Goal: Task Accomplishment & Management: Use online tool/utility

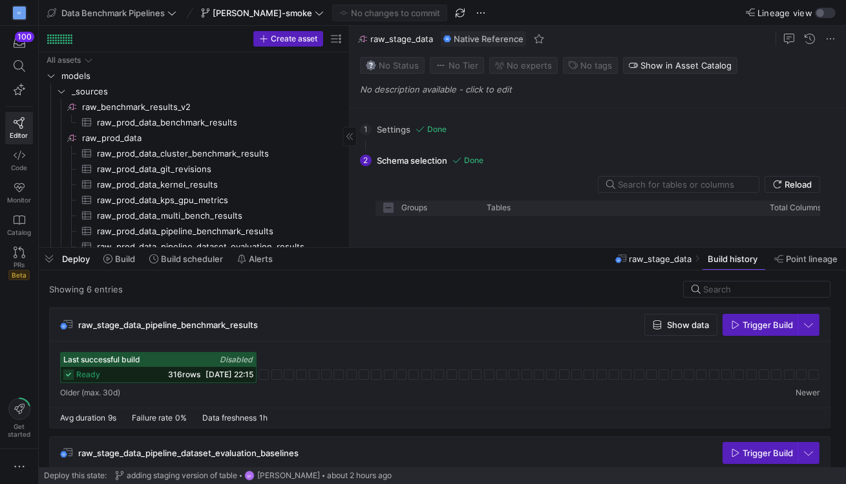
scroll to position [365, 0]
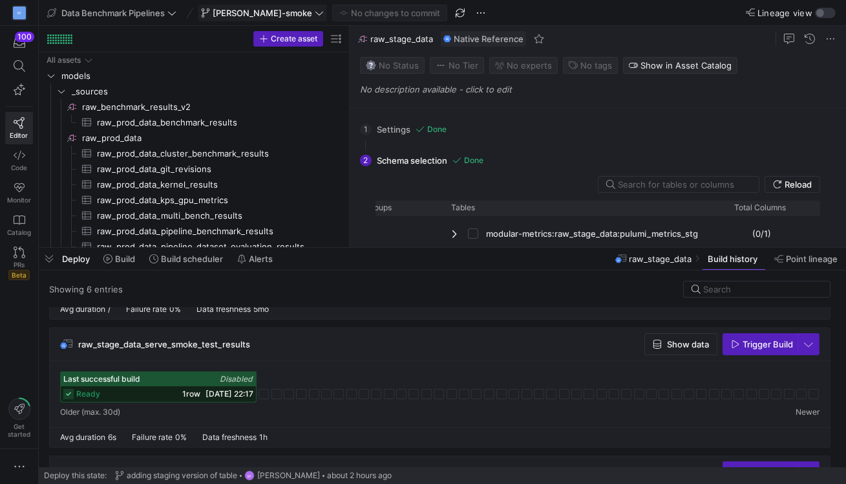
click at [315, 10] on icon at bounding box center [319, 12] width 9 height 9
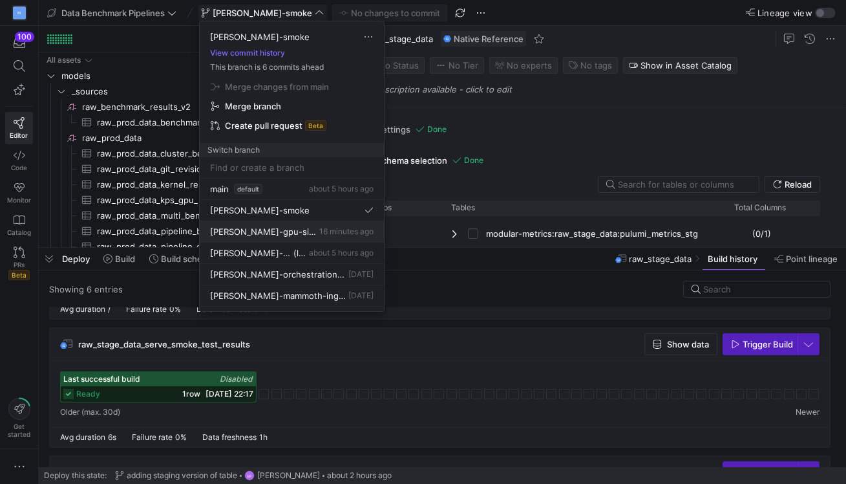
click at [263, 237] on button "[PERSON_NAME]-gpu-silver 16 minutes ago" at bounding box center [292, 231] width 184 height 21
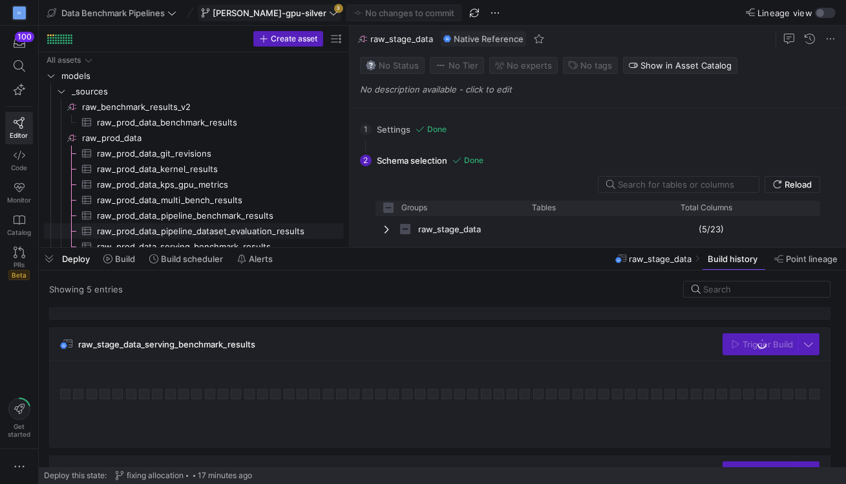
checkbox input "false"
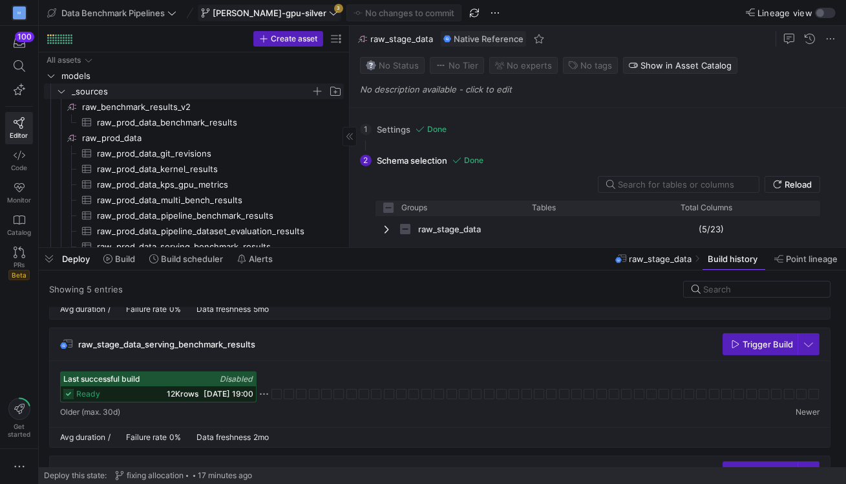
click at [61, 91] on icon "Press SPACE to select this row." at bounding box center [61, 91] width 9 height 8
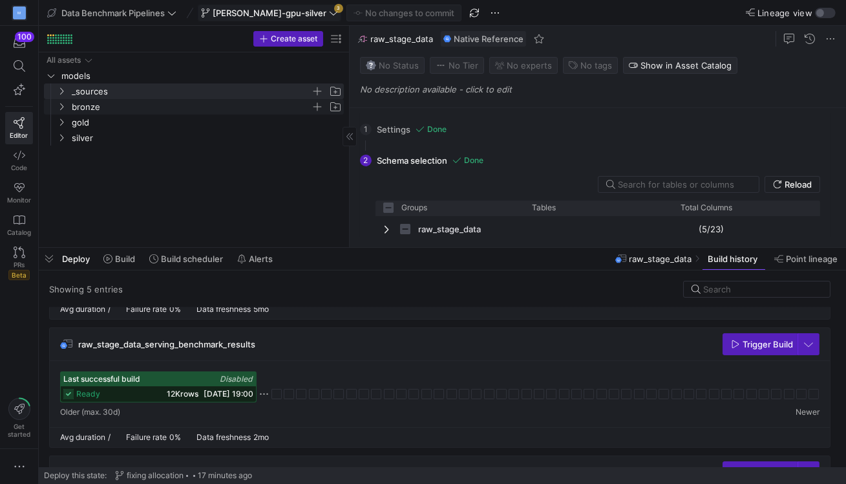
click at [63, 106] on icon "Press SPACE to select this row." at bounding box center [61, 106] width 3 height 7
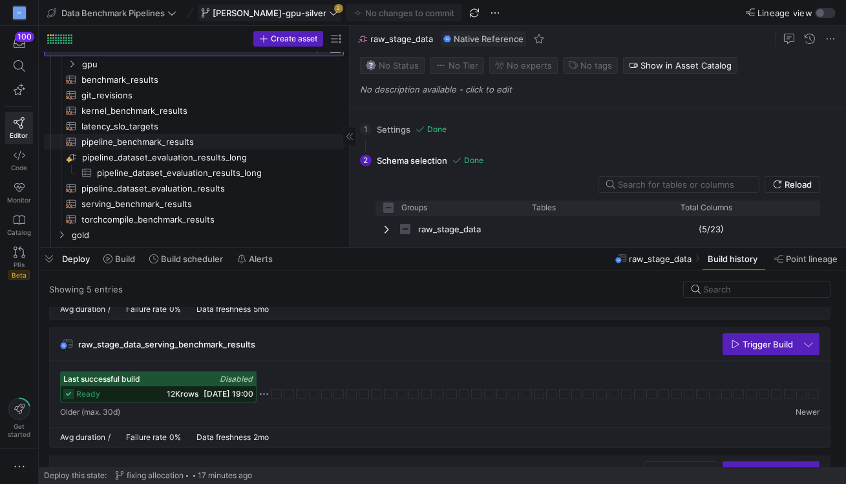
scroll to position [52, 0]
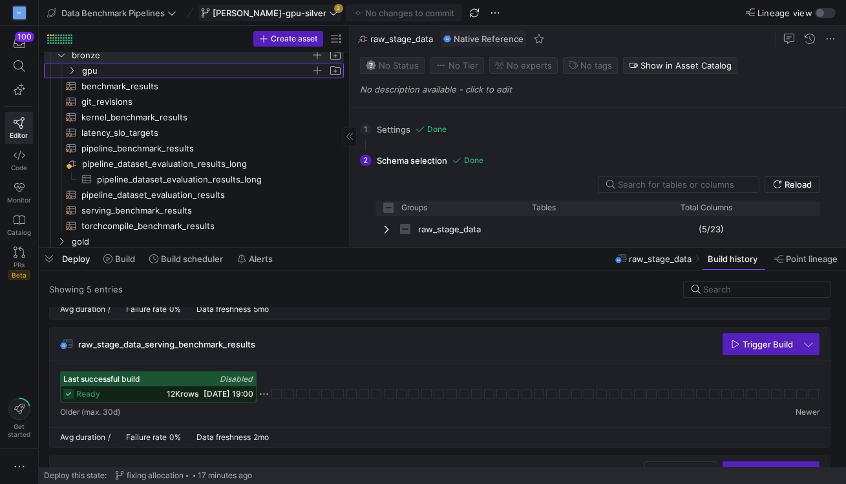
click at [72, 67] on icon "Press SPACE to select this row." at bounding box center [71, 71] width 9 height 8
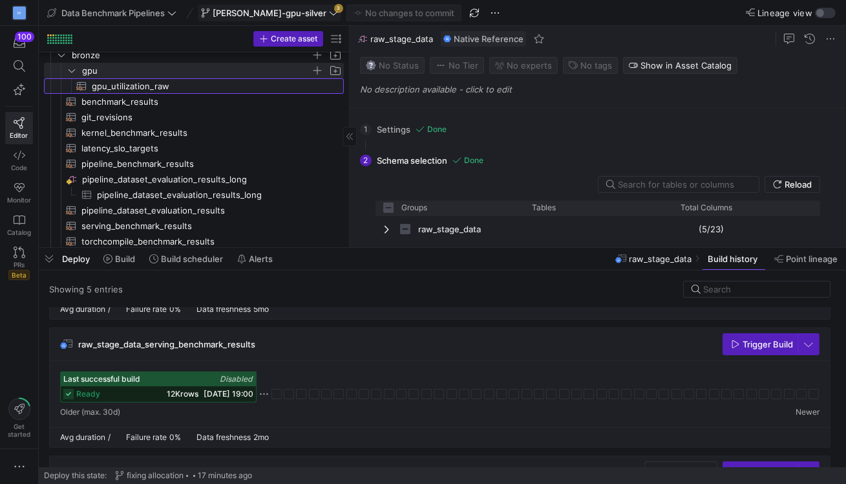
click at [119, 86] on span "gpu_utilization_raw​​​​​​​​​​" at bounding box center [210, 86] width 237 height 15
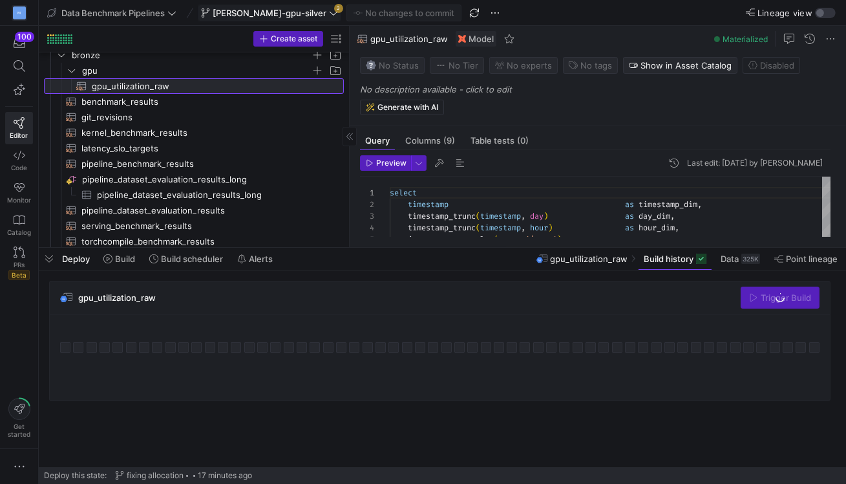
scroll to position [92, 0]
click at [118, 259] on span "Build" at bounding box center [125, 258] width 20 height 10
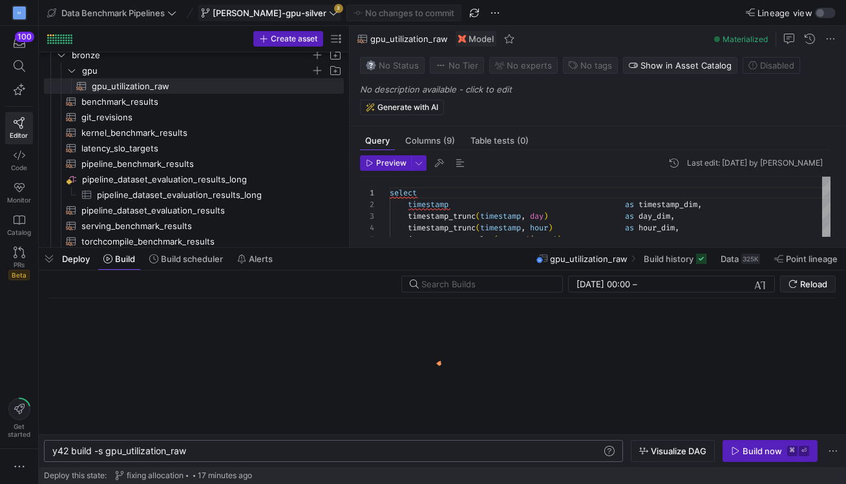
scroll to position [0, 140]
type textarea "y42 build -s gpu_utilization_raw+"
click at [757, 454] on div "Build now" at bounding box center [762, 451] width 39 height 10
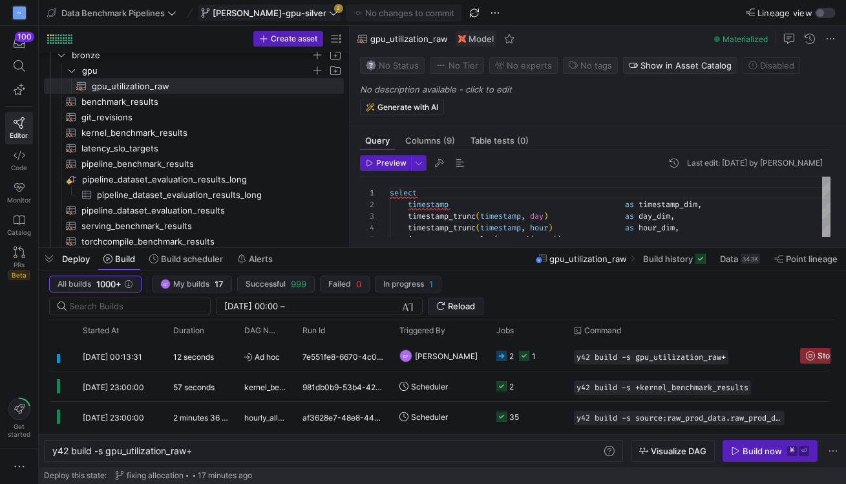
click at [329, 12] on icon at bounding box center [333, 12] width 9 height 9
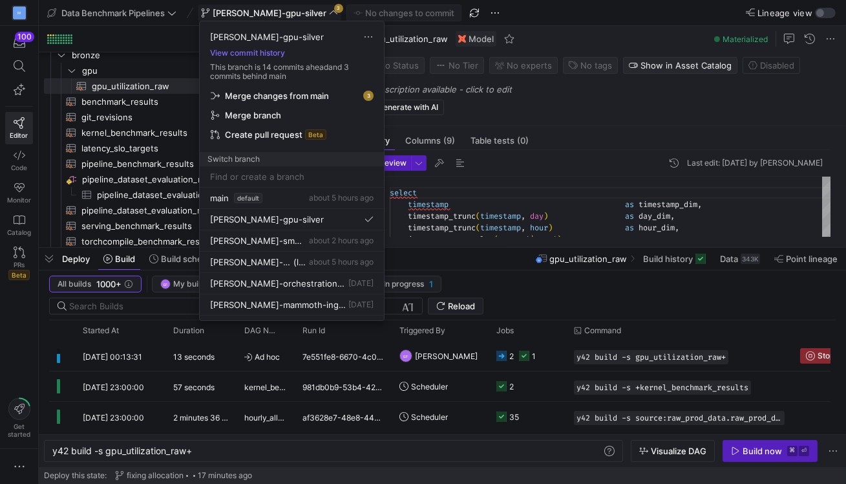
click at [312, 91] on span "Merge changes from main" at bounding box center [277, 96] width 104 height 10
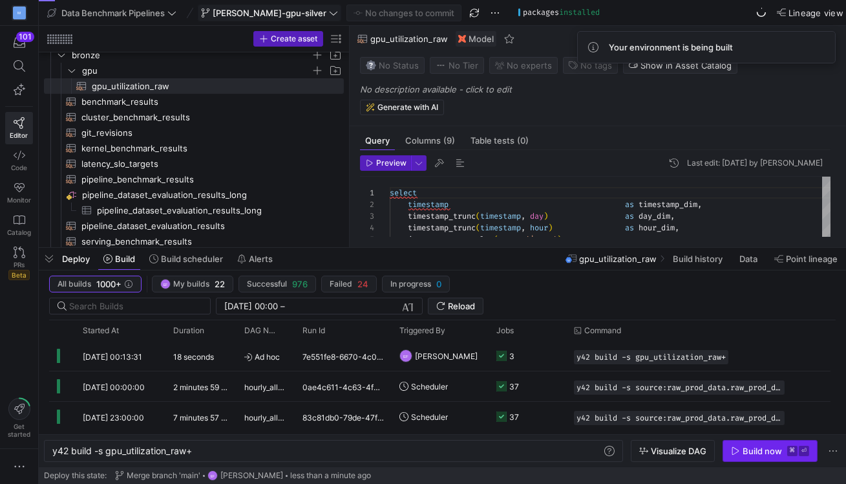
click at [760, 454] on div "Build now" at bounding box center [762, 451] width 39 height 10
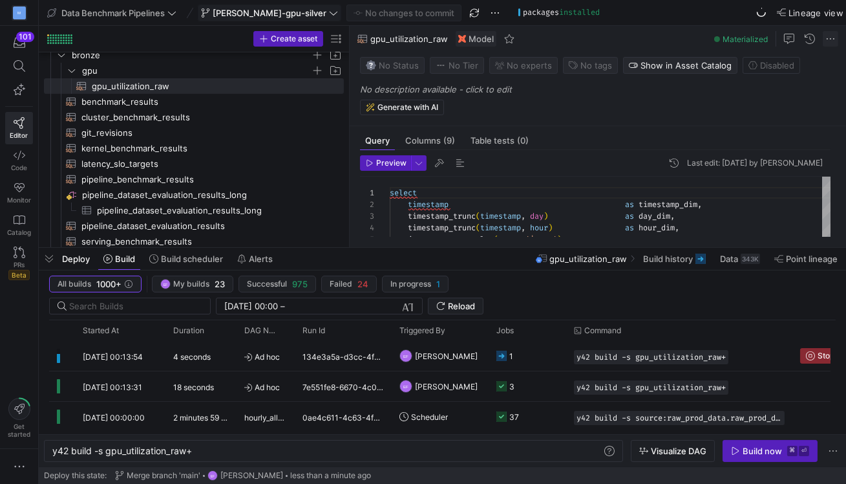
click at [835, 41] on span at bounding box center [831, 39] width 16 height 16
click at [312, 135] on div at bounding box center [423, 242] width 846 height 484
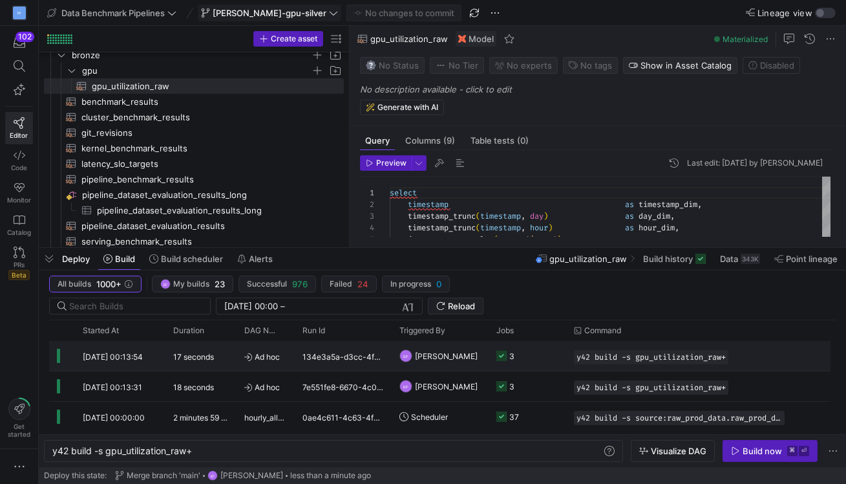
click at [542, 352] on y42-job-status-cell-renderer "3" at bounding box center [528, 355] width 62 height 28
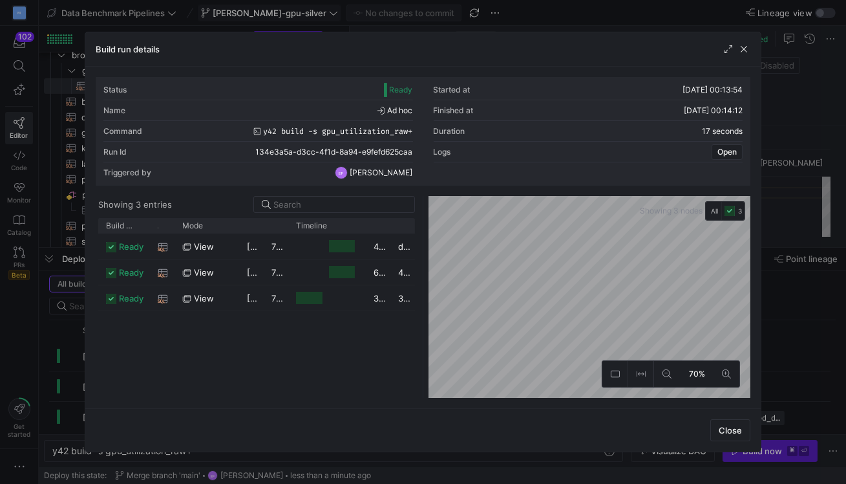
click at [29, 318] on div at bounding box center [423, 242] width 846 height 484
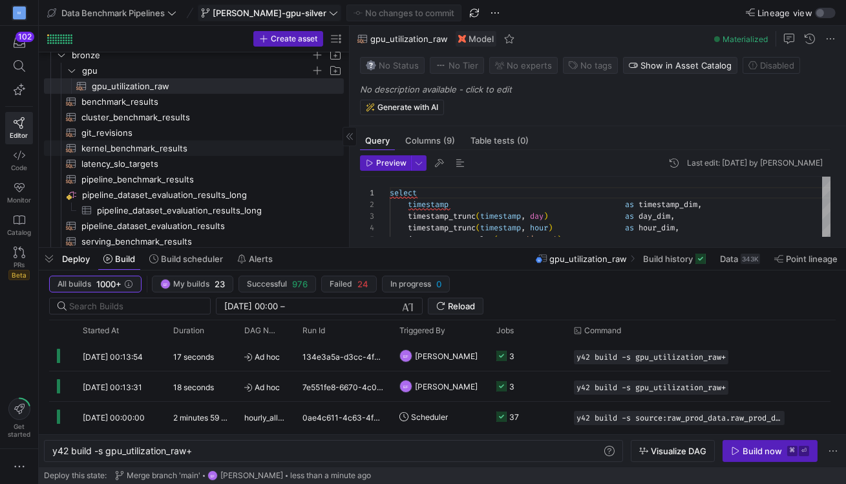
scroll to position [65, 0]
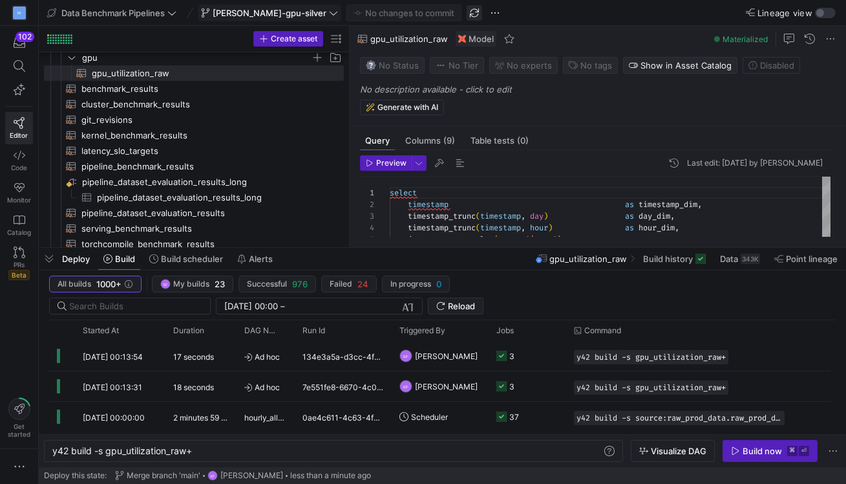
click at [467, 13] on span "button" at bounding box center [475, 13] width 16 height 16
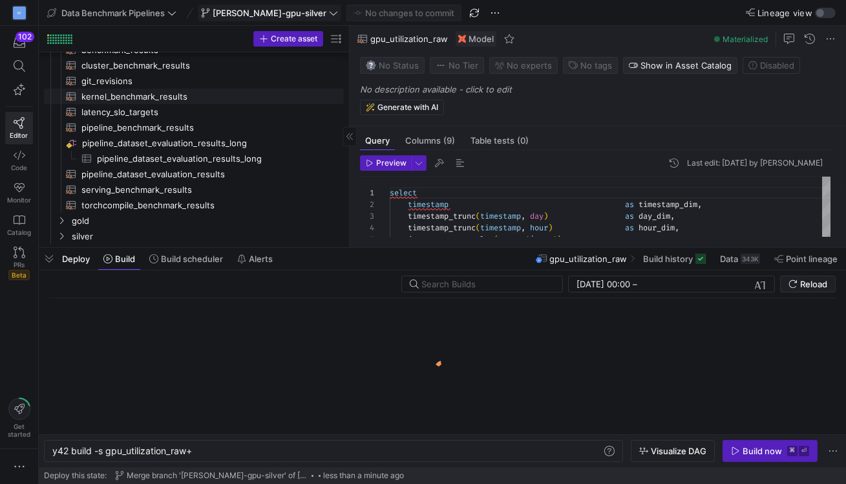
scroll to position [105, 0]
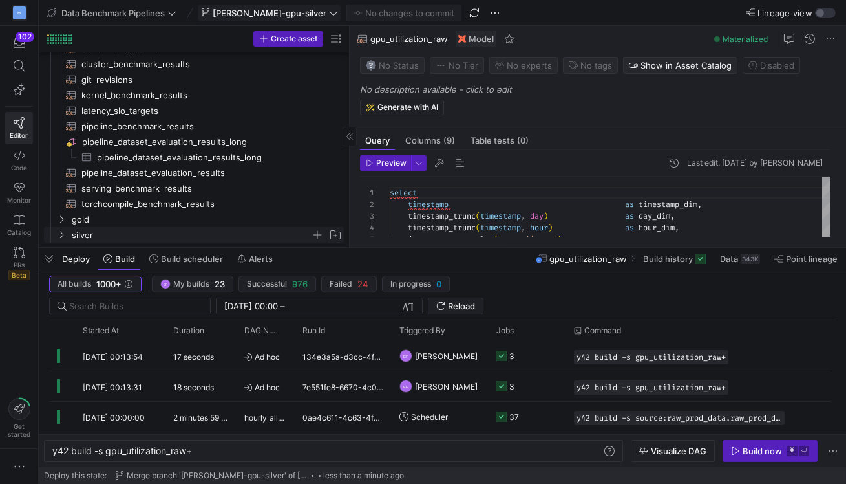
click at [61, 233] on icon "Press SPACE to select this row." at bounding box center [61, 235] width 9 height 8
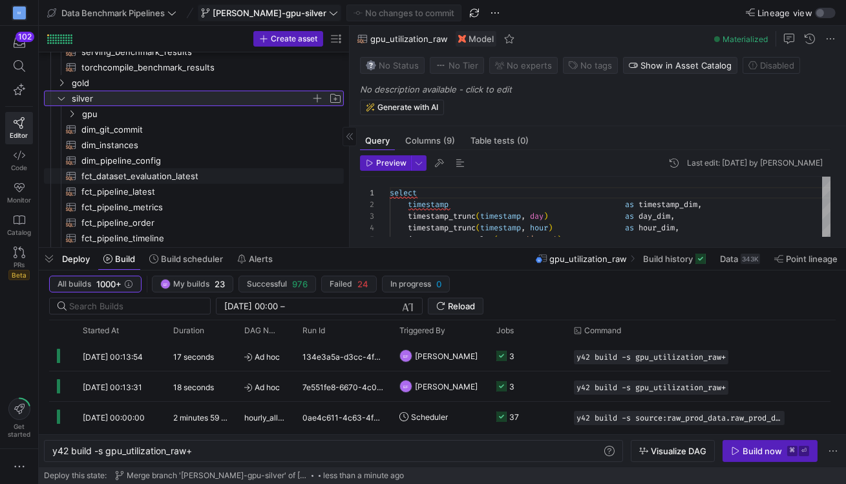
scroll to position [0, 0]
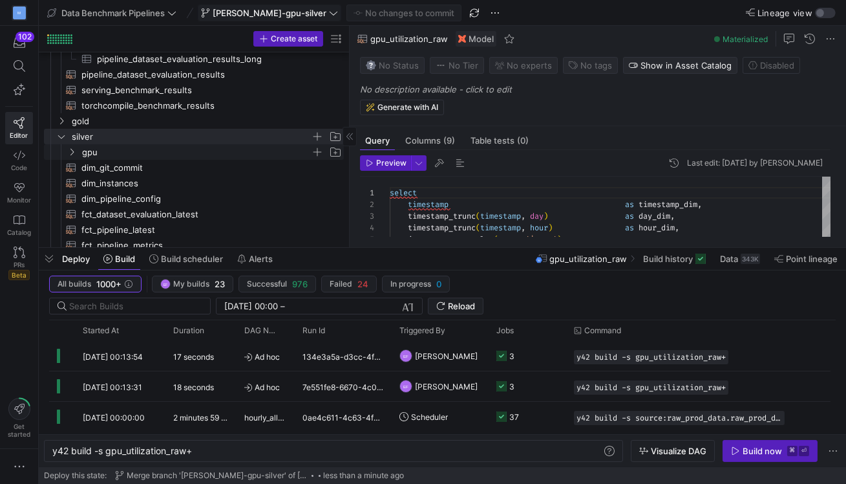
click at [71, 150] on icon "Press SPACE to select this row." at bounding box center [71, 152] width 9 height 8
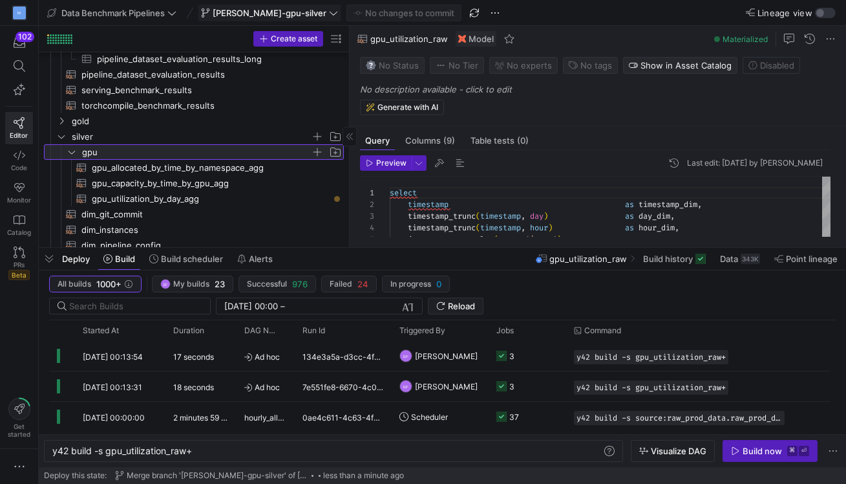
scroll to position [228, 0]
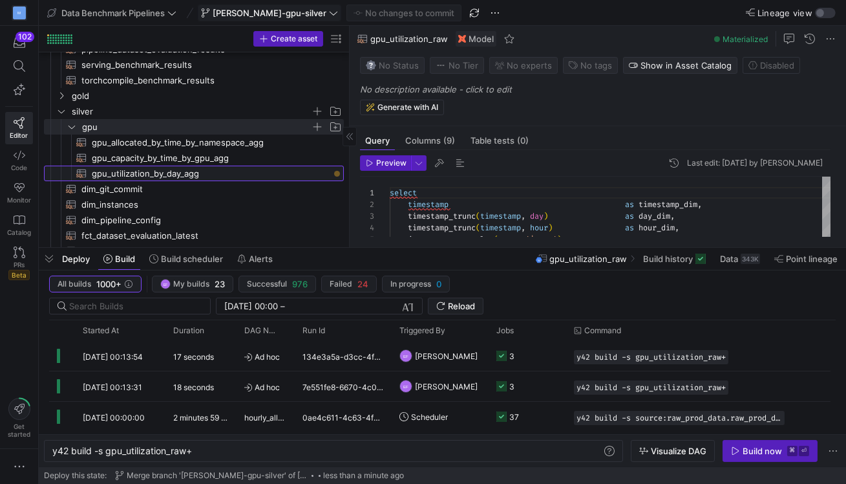
click at [171, 173] on span "gpu_utilization_by_day_agg​​​​​​​​​​" at bounding box center [210, 173] width 237 height 15
type textarea "with allocated as ( select hour_dim , sum(max_value) as total_allocated from ( …"
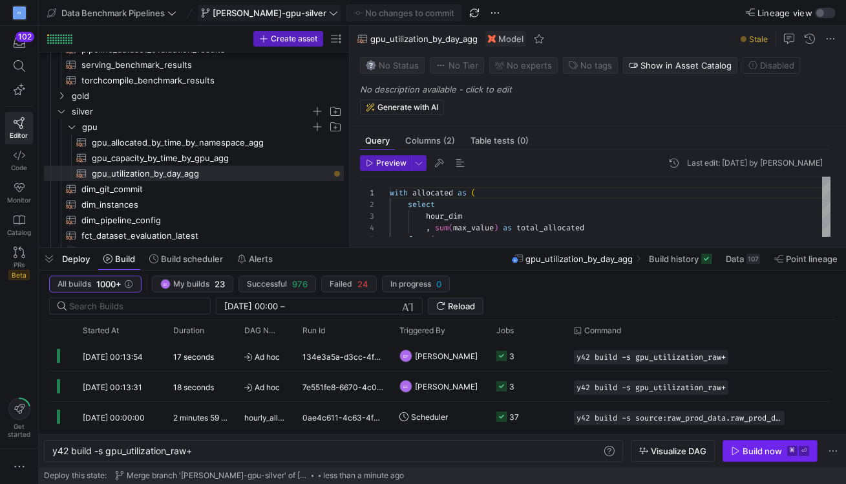
click at [742, 456] on span "button" at bounding box center [771, 450] width 94 height 21
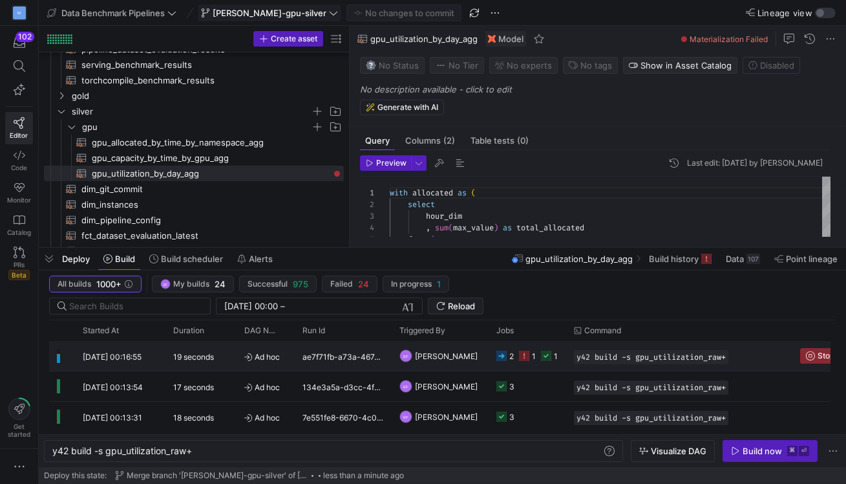
click at [556, 366] on div "1" at bounding box center [556, 356] width 4 height 30
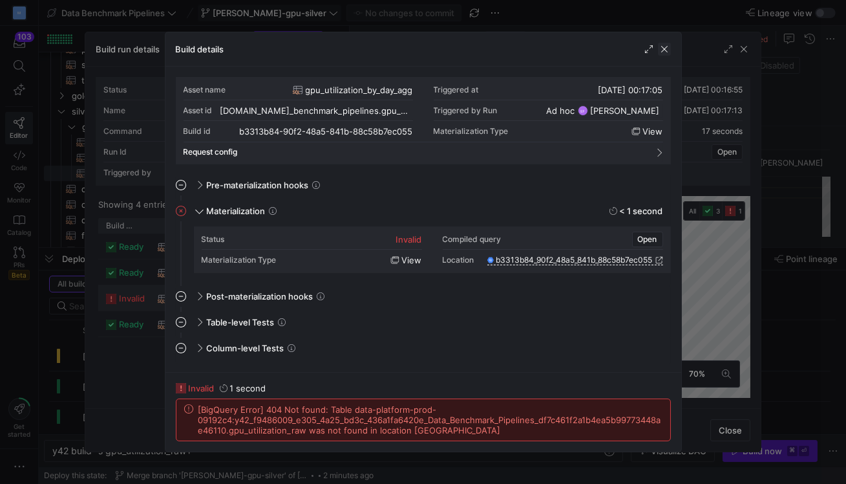
click at [665, 49] on span "button" at bounding box center [664, 49] width 13 height 13
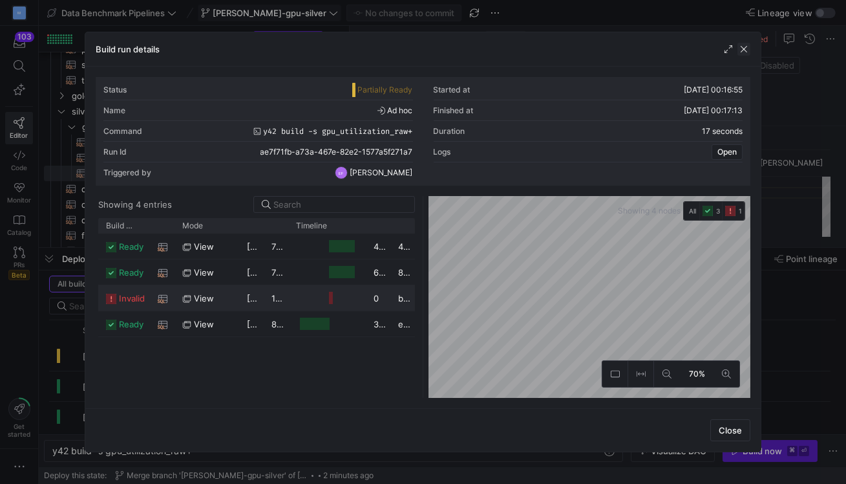
click at [745, 53] on span "button" at bounding box center [744, 49] width 13 height 13
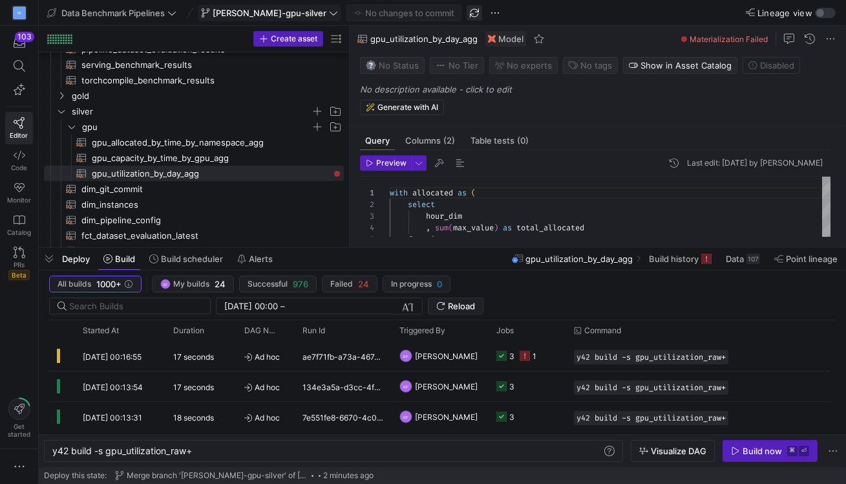
click at [467, 15] on span "button" at bounding box center [475, 13] width 16 height 16
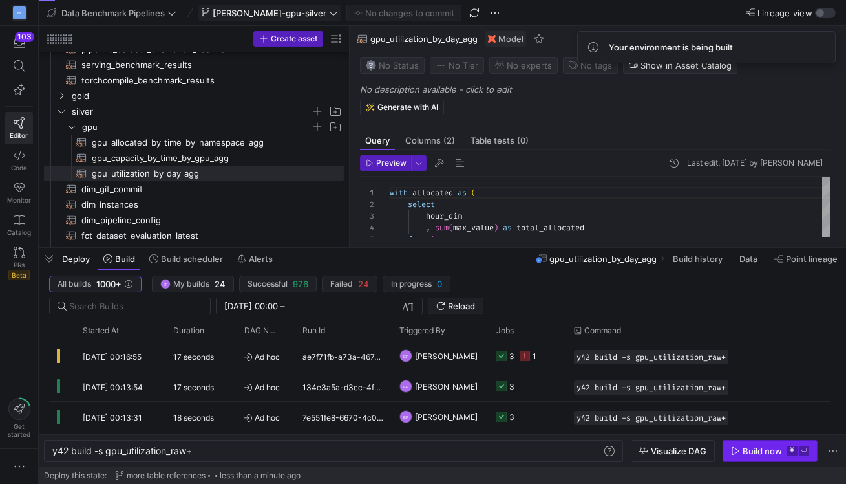
click at [760, 458] on span "button" at bounding box center [771, 450] width 94 height 21
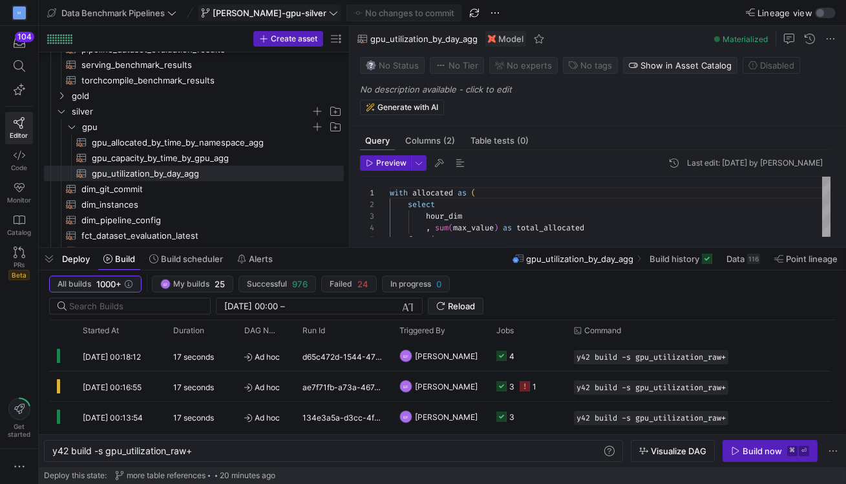
click at [329, 12] on icon at bounding box center [333, 12] width 9 height 9
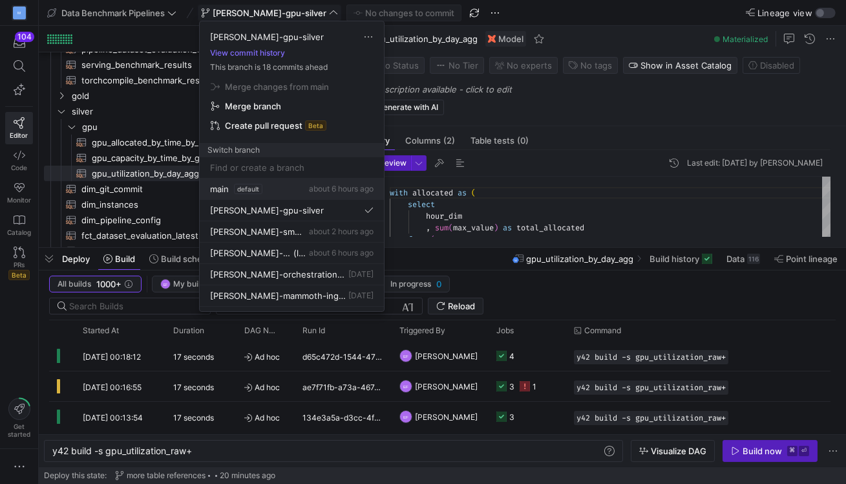
click at [222, 186] on span "main" at bounding box center [219, 189] width 19 height 10
